Goal: Task Accomplishment & Management: Use online tool/utility

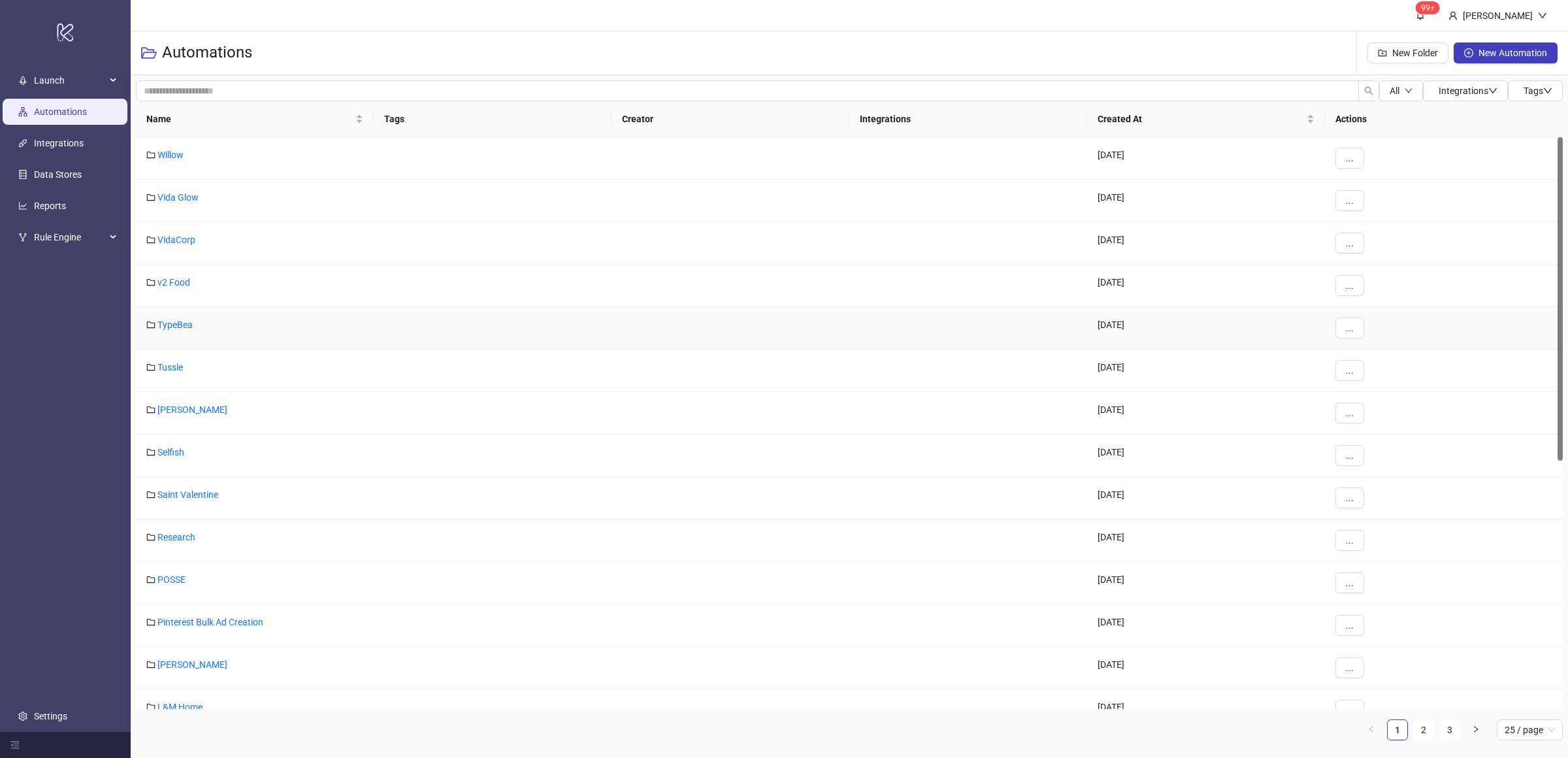
scroll to position [490, 0]
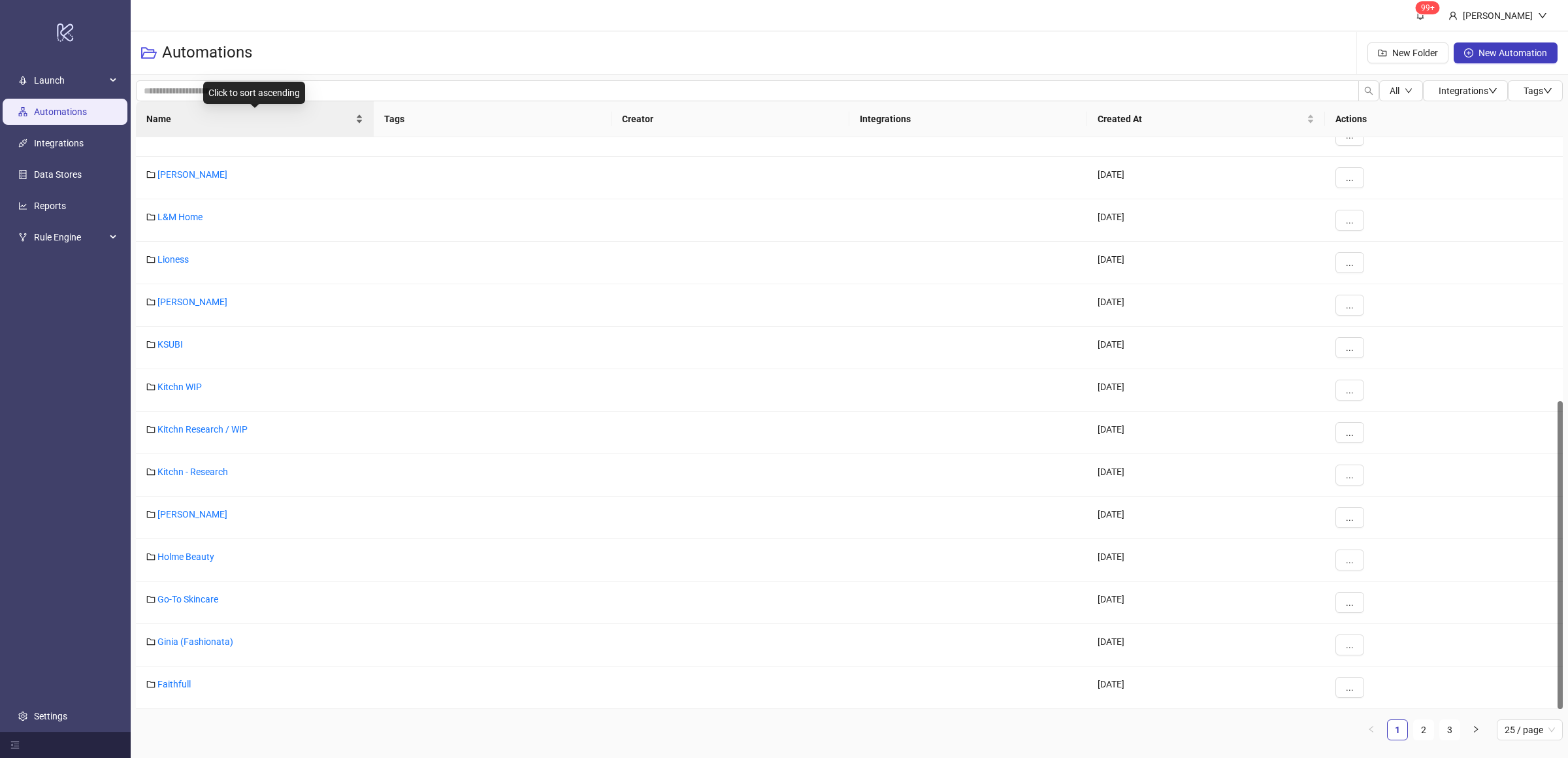
click at [362, 125] on div "Name" at bounding box center [254, 119] width 217 height 15
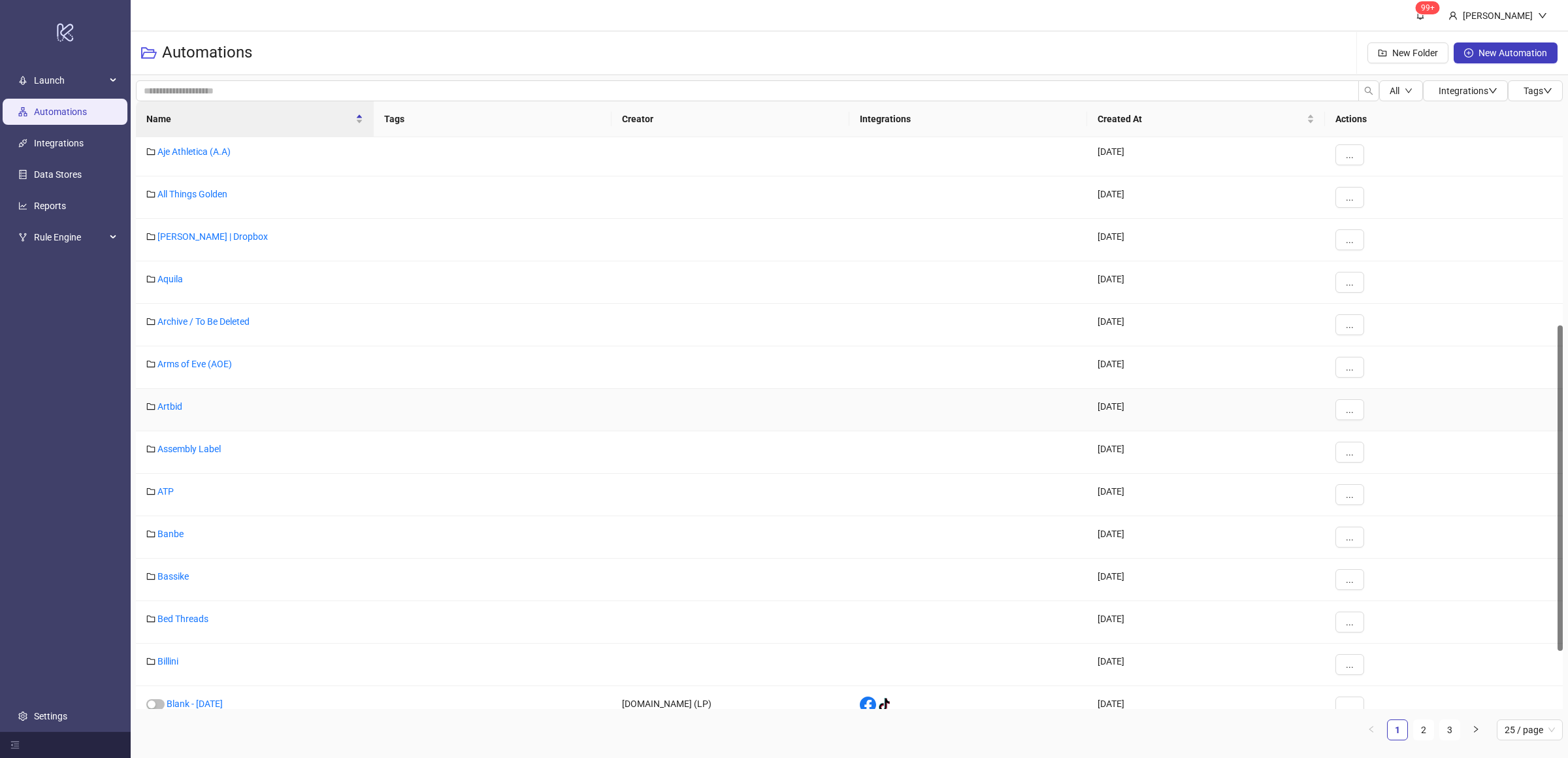
scroll to position [431, 0]
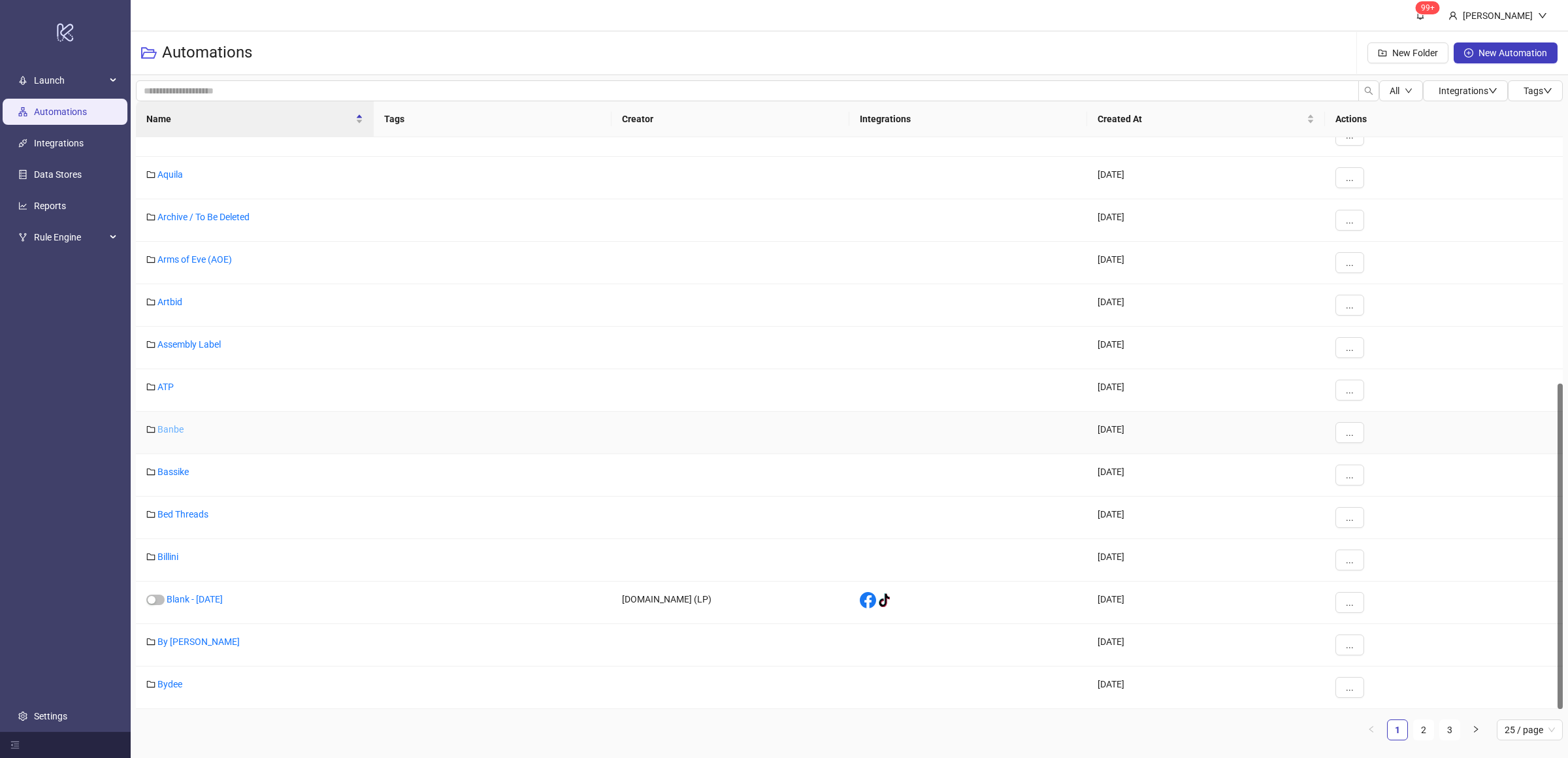
click at [172, 427] on link "Banbe" at bounding box center [171, 430] width 26 height 11
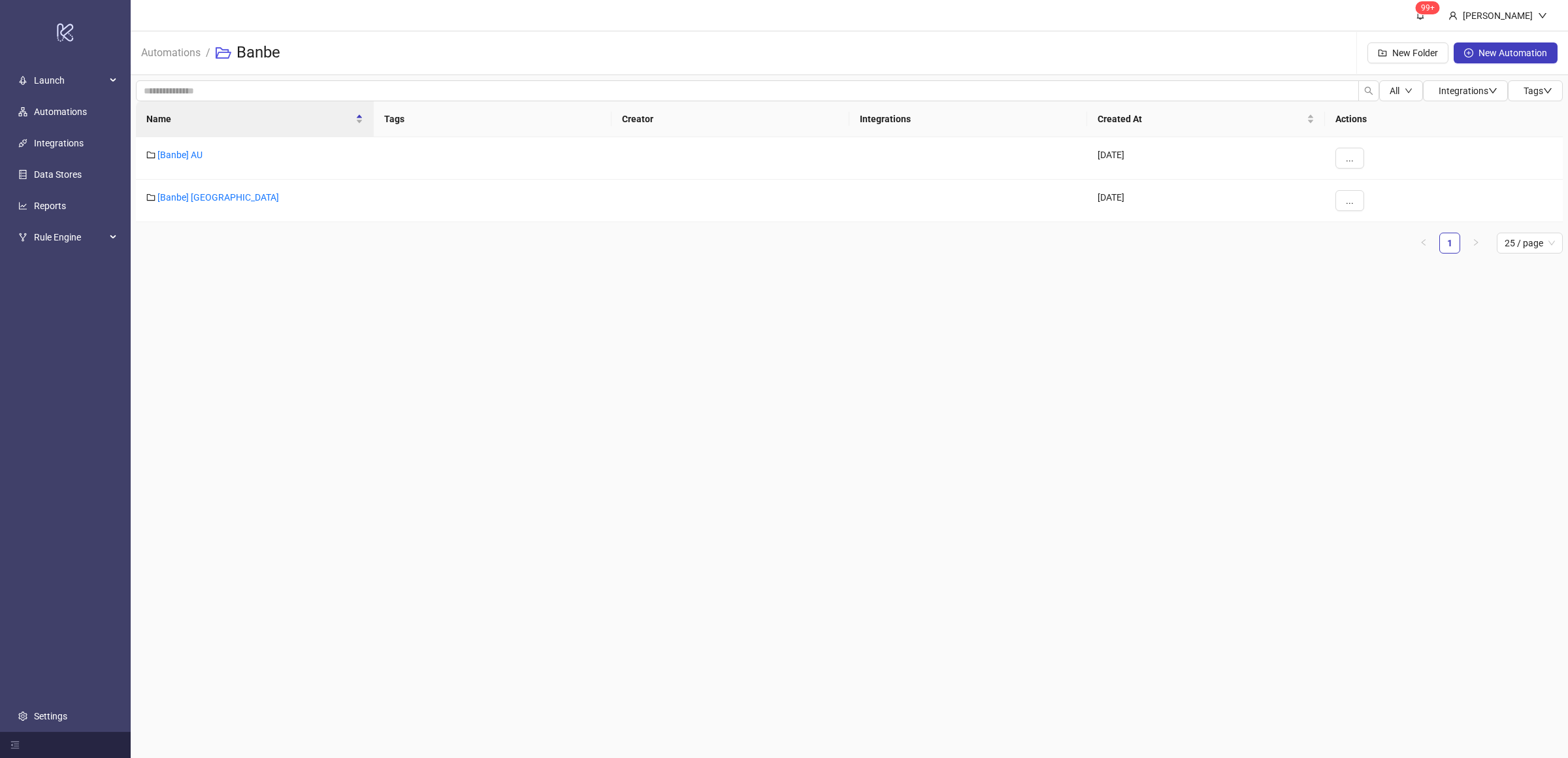
drag, startPoint x: 307, startPoint y: 399, endPoint x: 256, endPoint y: 240, distance: 167.0
click at [307, 399] on main "99+ [PERSON_NAME] Automations / Banbe New Folder New Automation All Integration…" at bounding box center [849, 379] width 1437 height 758
click at [188, 156] on link "[Banbe] AU" at bounding box center [180, 155] width 45 height 11
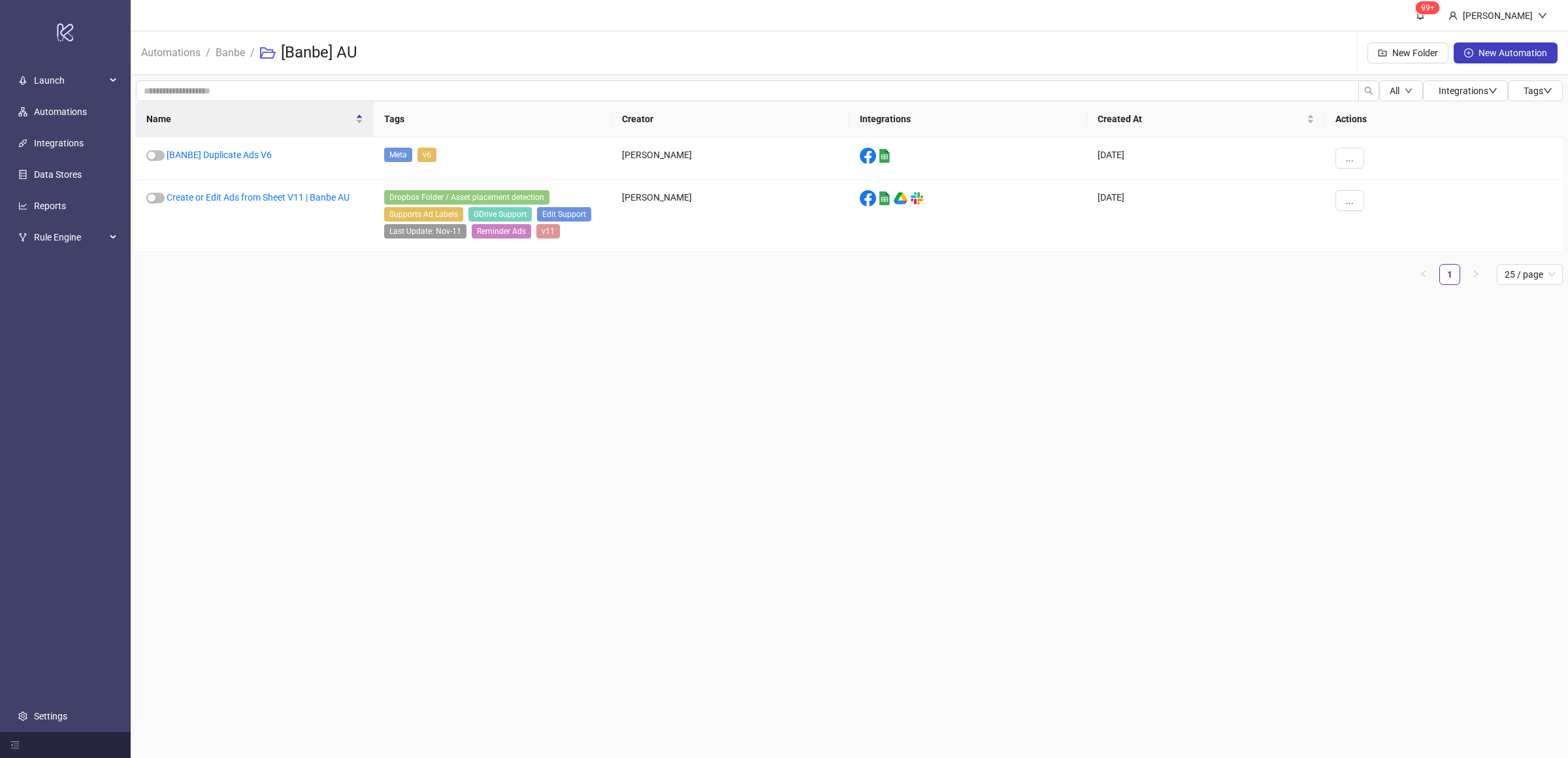
click at [315, 340] on main "99+ [PERSON_NAME] Automations / Banbe / [Banbe] AU New Folder New Automation Al…" at bounding box center [849, 379] width 1437 height 758
click at [303, 201] on link "Create or Edit Ads from Sheet V11 | Banbe AU" at bounding box center [258, 198] width 183 height 11
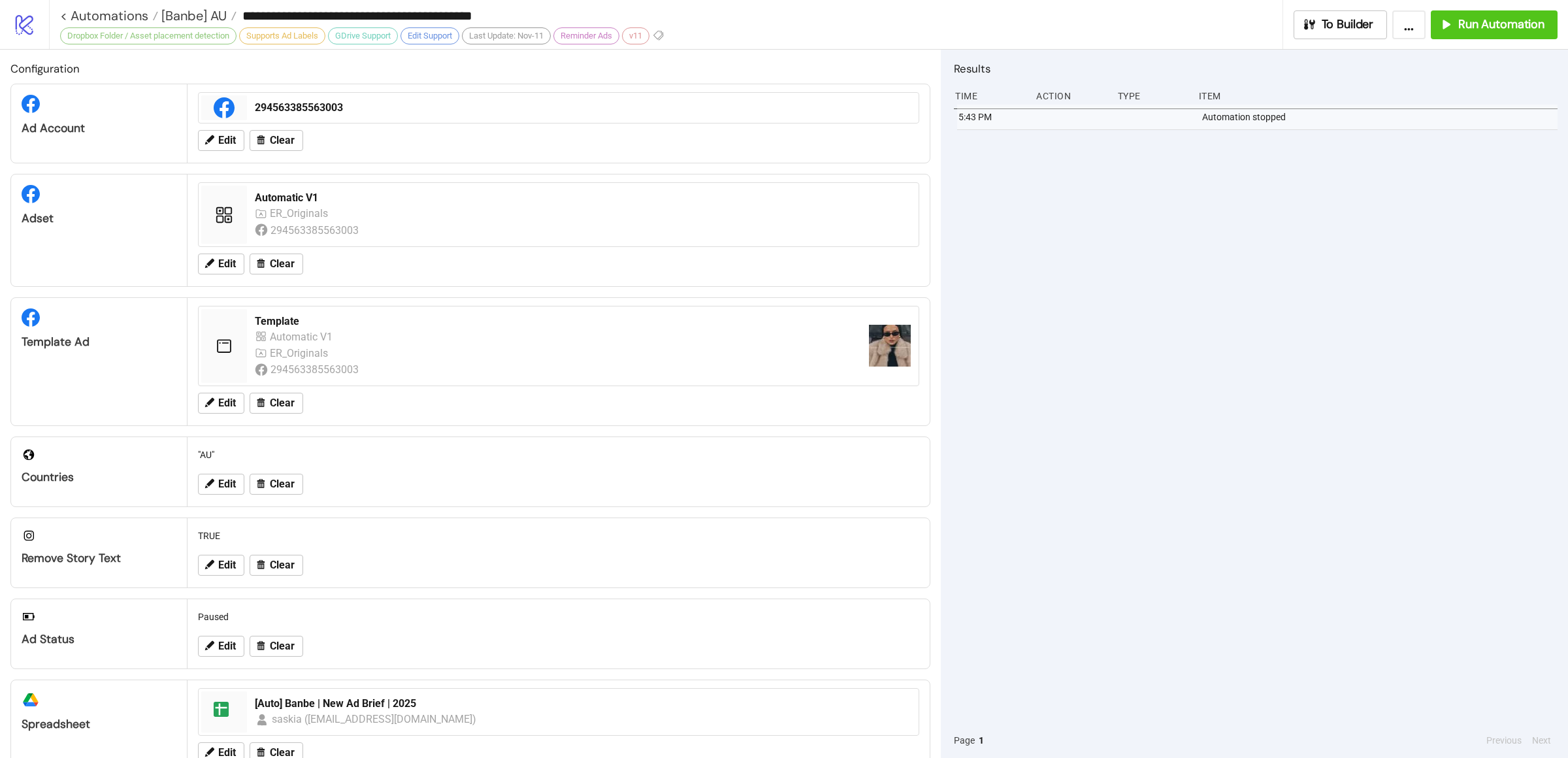
click at [1182, 281] on div "5:43 PM Automation stopped" at bounding box center [1256, 413] width 604 height 618
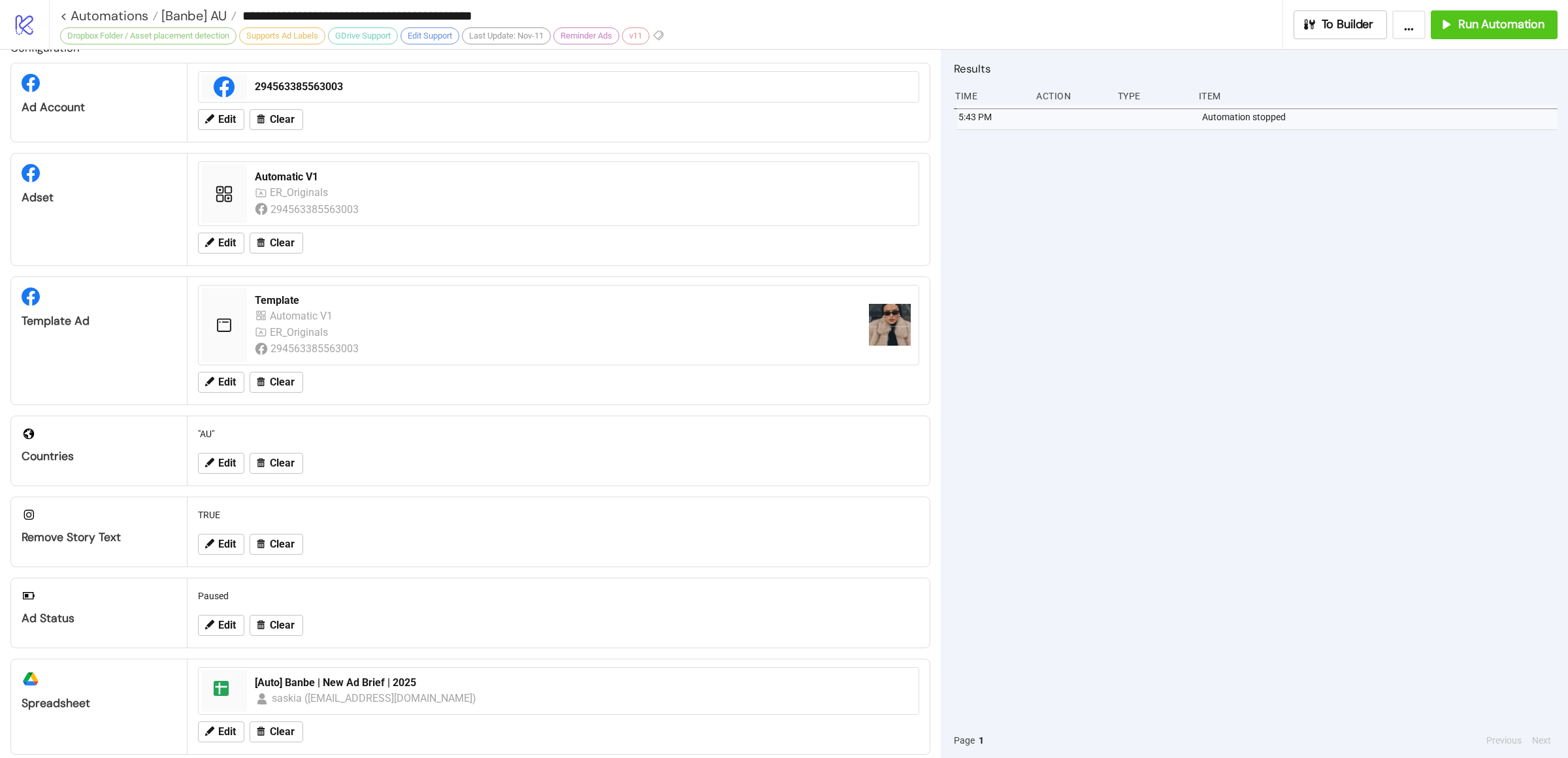
scroll to position [229, 0]
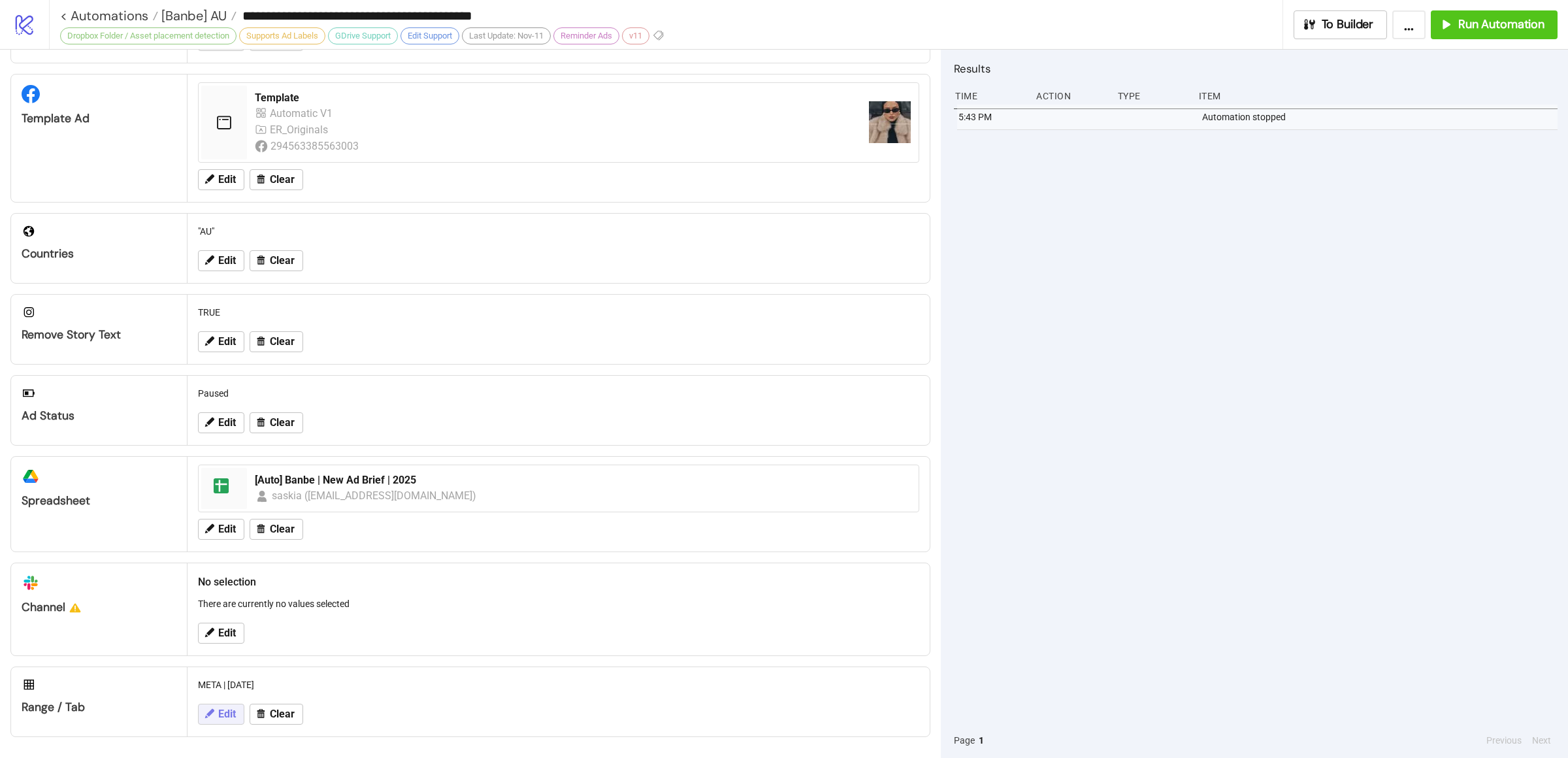
click at [239, 712] on button "Edit" at bounding box center [221, 714] width 46 height 21
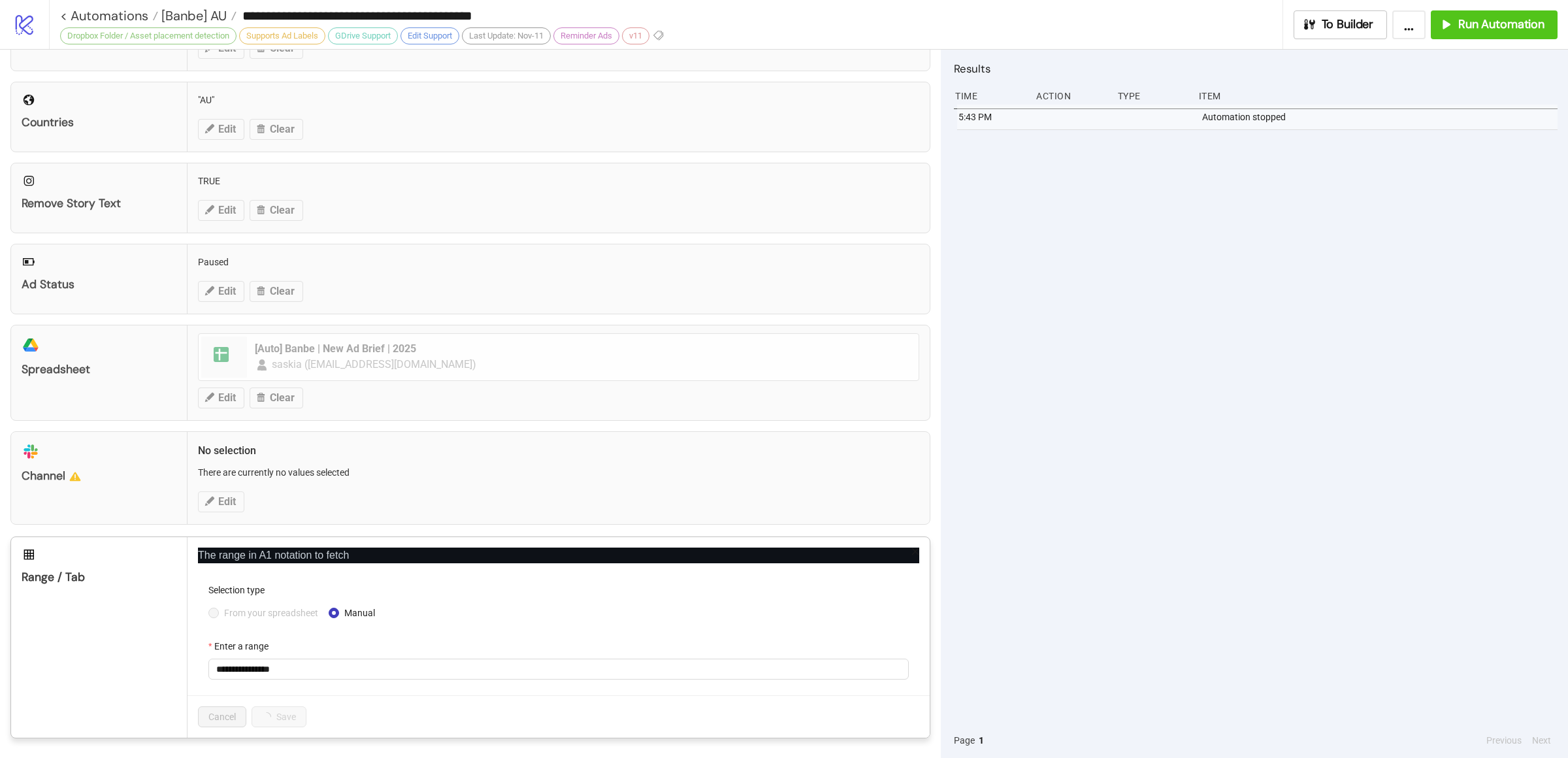
scroll to position [361, 0]
click at [291, 671] on input "**********" at bounding box center [559, 668] width 700 height 21
click at [288, 613] on span "From your spreadsheet" at bounding box center [270, 613] width 104 height 15
click at [293, 666] on span "META | [DATE]" at bounding box center [559, 668] width 685 height 19
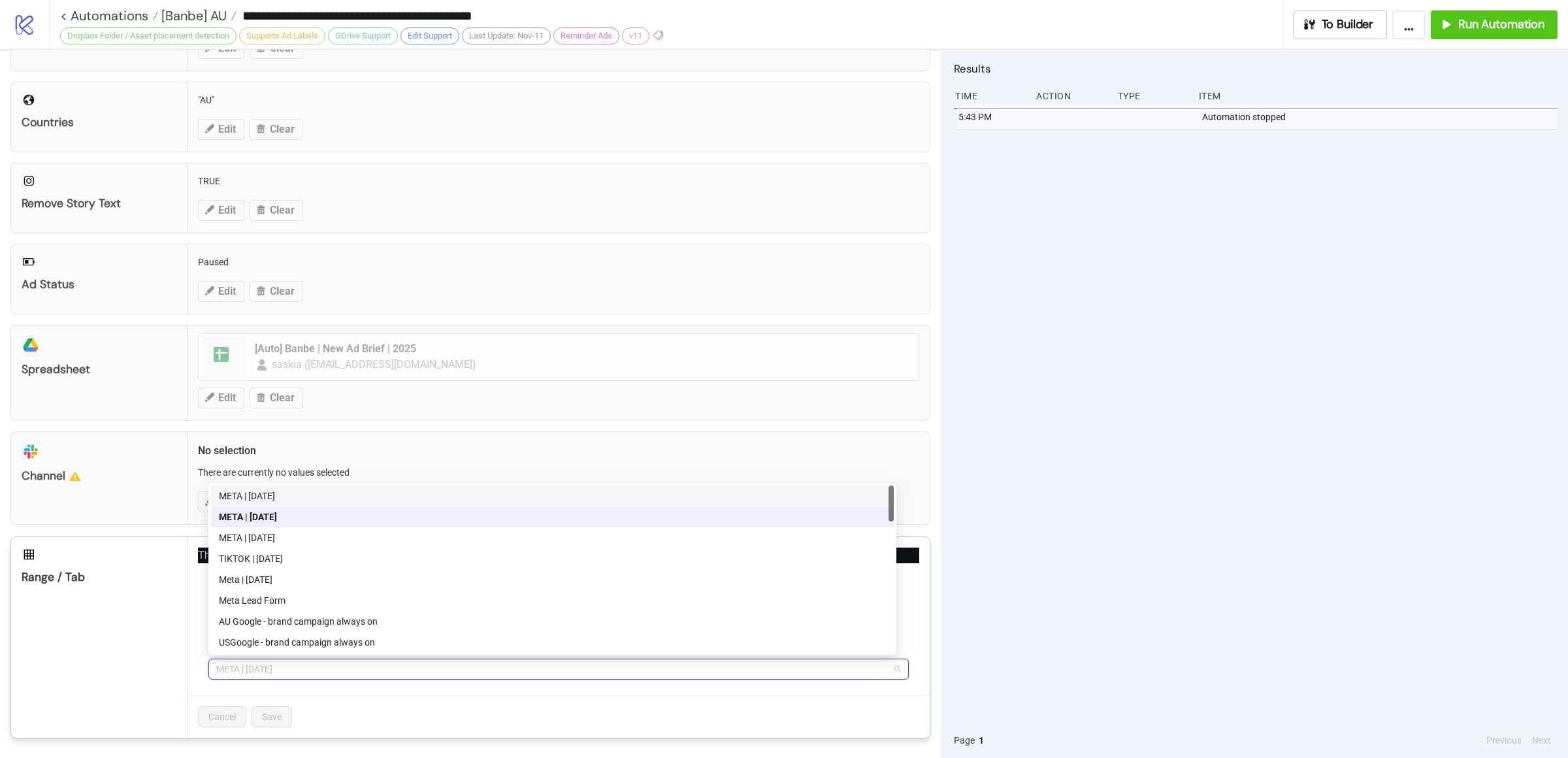
click at [290, 496] on div "META | [DATE]" at bounding box center [552, 495] width 667 height 15
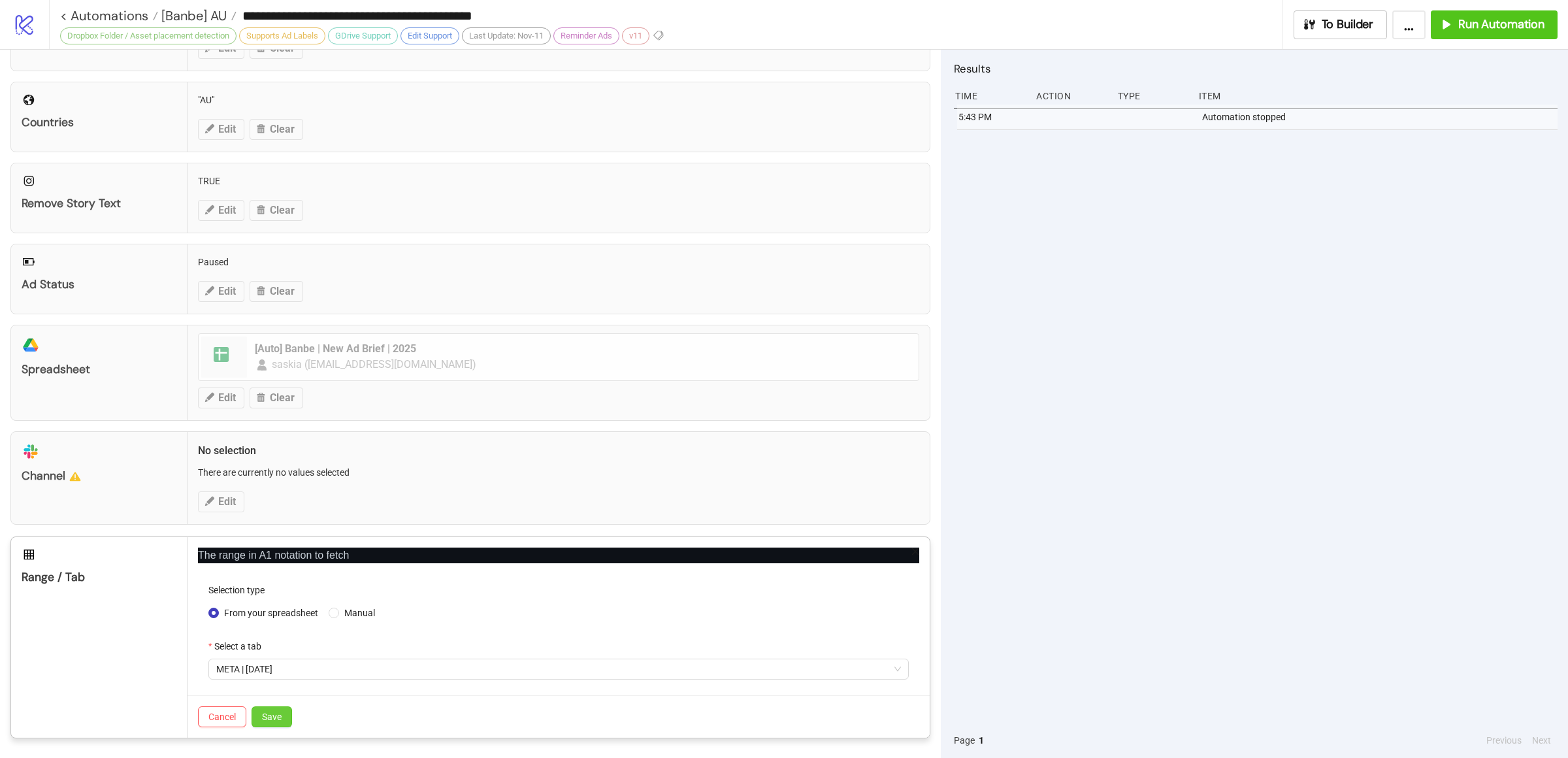
click at [281, 713] on span "Save" at bounding box center [271, 717] width 19 height 11
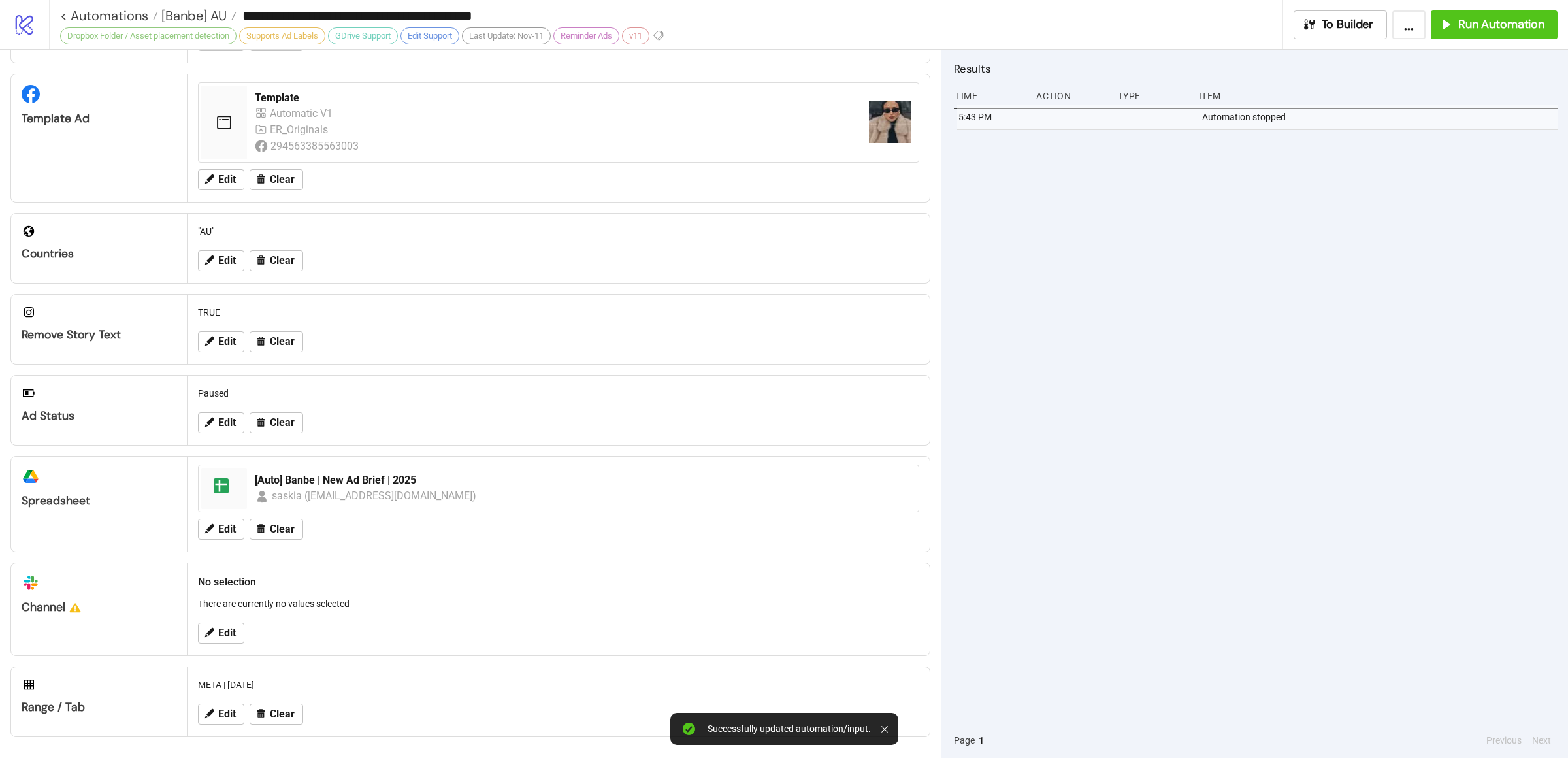
scroll to position [229, 0]
click at [1240, 450] on div "5:43 PM Automation stopped" at bounding box center [1256, 413] width 604 height 618
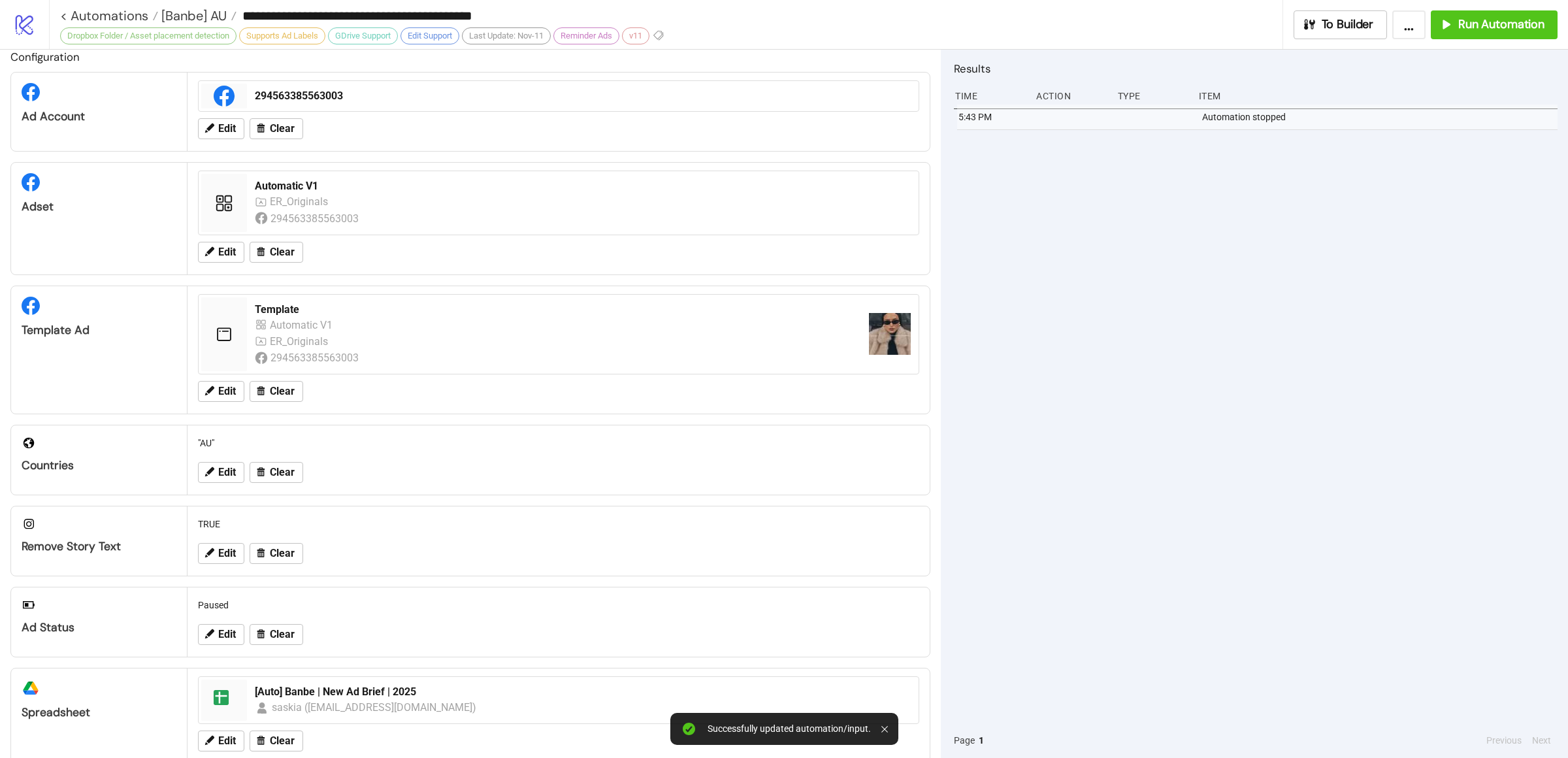
scroll to position [0, 0]
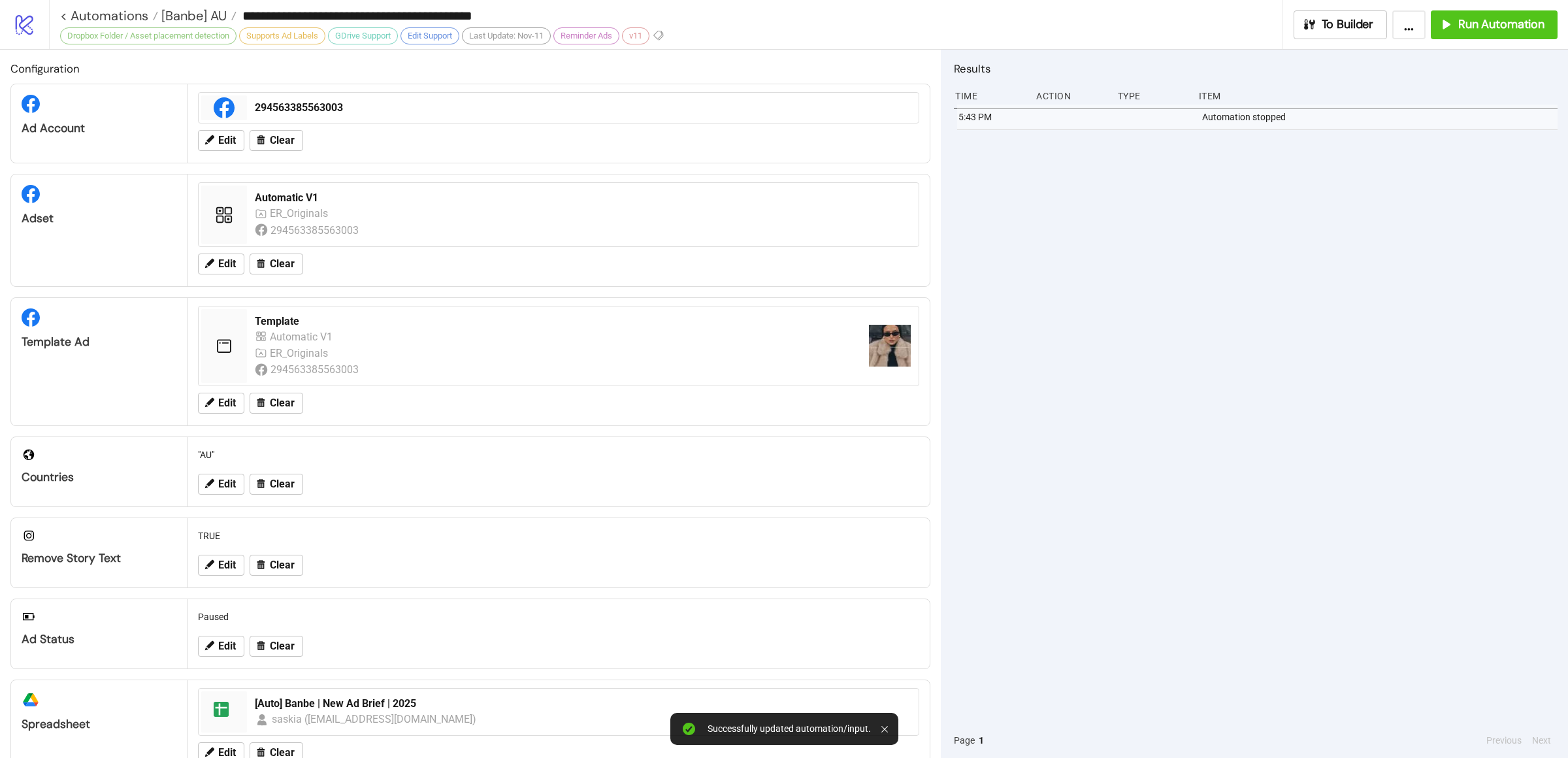
click at [1295, 443] on div "5:43 PM Automation stopped" at bounding box center [1256, 413] width 604 height 618
click at [1502, 27] on span "Run Automation" at bounding box center [1502, 24] width 87 height 15
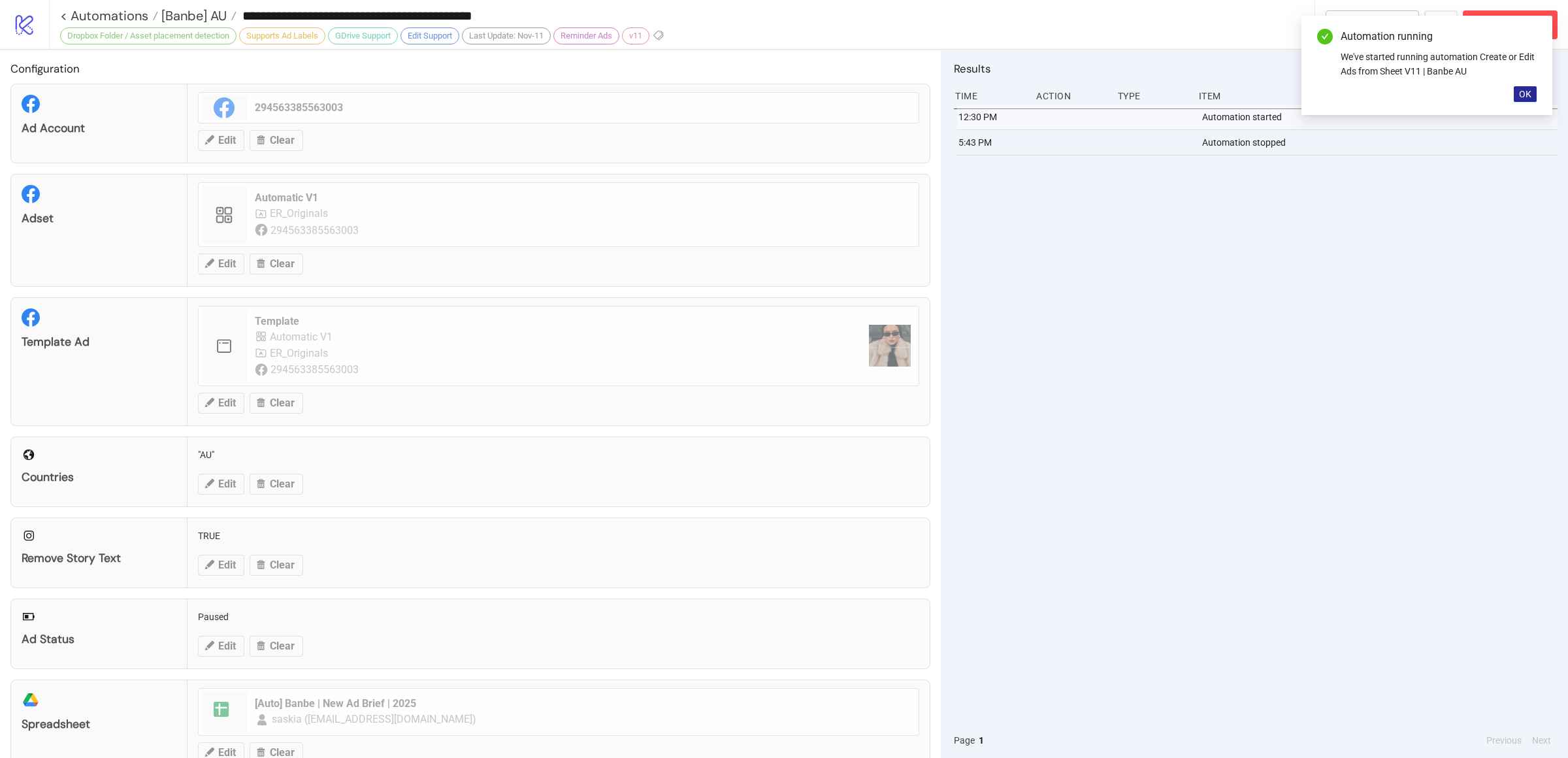
click at [1521, 98] on span "OK" at bounding box center [1525, 94] width 12 height 11
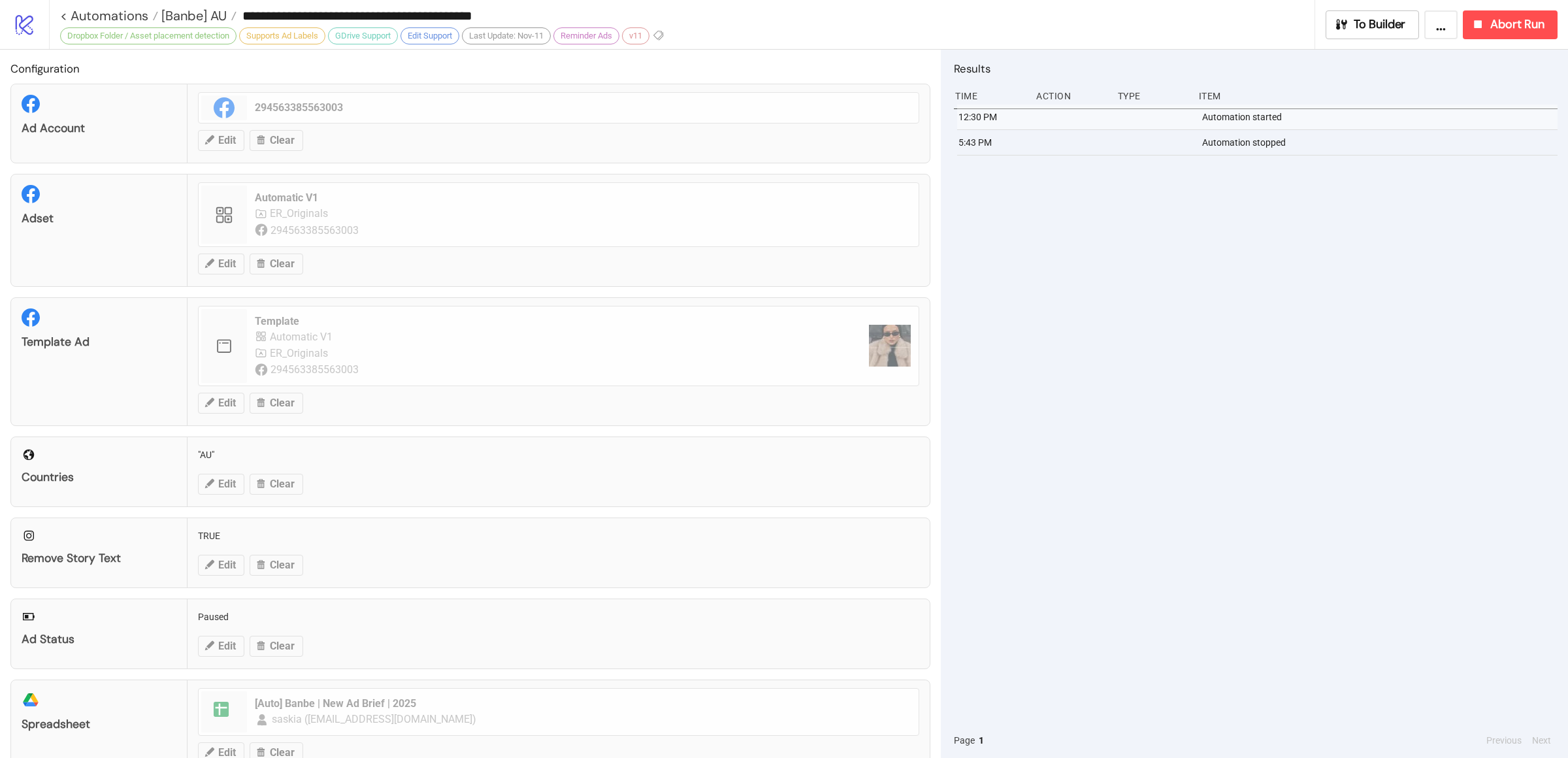
click at [1355, 337] on div "12:30 PM Automation started 5:43 PM Automation stopped" at bounding box center [1256, 413] width 604 height 618
